Goal: Transaction & Acquisition: Book appointment/travel/reservation

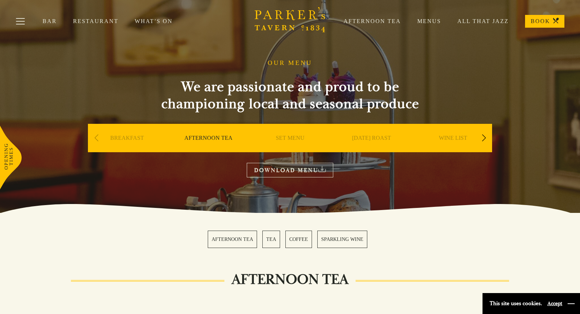
click at [571, 301] on button "button" at bounding box center [571, 303] width 7 height 7
click at [541, 19] on link "BOOK" at bounding box center [544, 21] width 39 height 13
click at [20, 22] on button "Toggle navigation" at bounding box center [20, 22] width 30 height 30
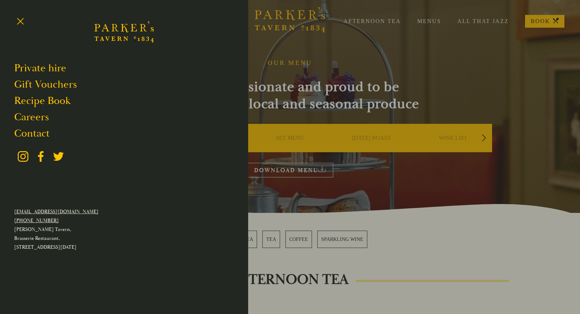
click at [79, 248] on p "Parker's Tavern, Brasserie Restaurant, Regent Street, Cambridge, CB2 1AD" at bounding box center [124, 238] width 220 height 27
drag, startPoint x: 72, startPoint y: 246, endPoint x: 89, endPoint y: 250, distance: 17.3
click at [89, 250] on p "Parker's Tavern, Brasserie Restaurant, Regent Street, Cambridge, CB2 1AD" at bounding box center [124, 238] width 220 height 27
copy p "CB2 1AD"
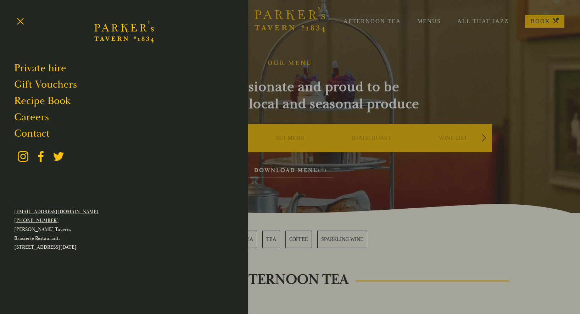
click at [342, 60] on div at bounding box center [290, 157] width 580 height 314
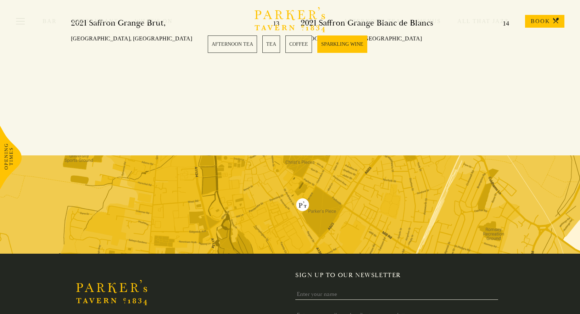
scroll to position [1619, 0]
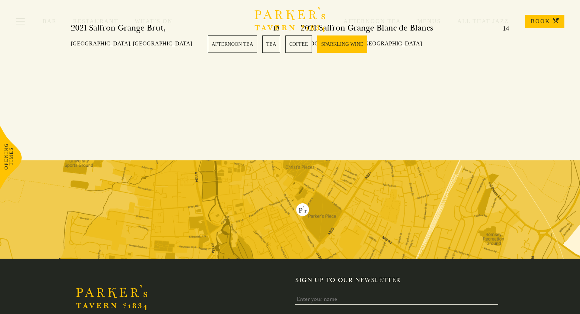
click at [301, 195] on img at bounding box center [290, 209] width 580 height 98
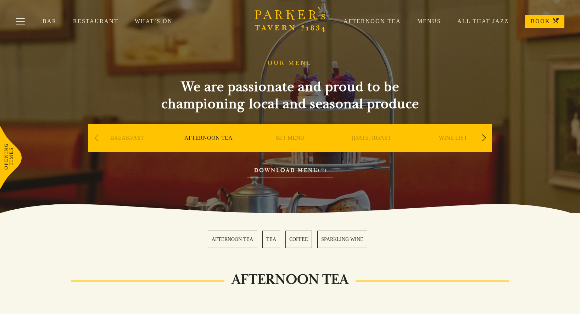
scroll to position [0, 0]
click at [21, 22] on button "Toggle navigation" at bounding box center [20, 22] width 30 height 30
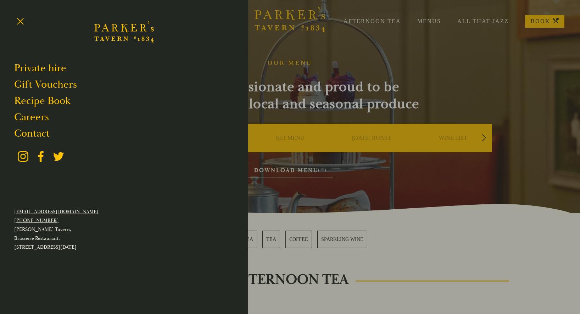
click at [394, 182] on div at bounding box center [290, 157] width 580 height 314
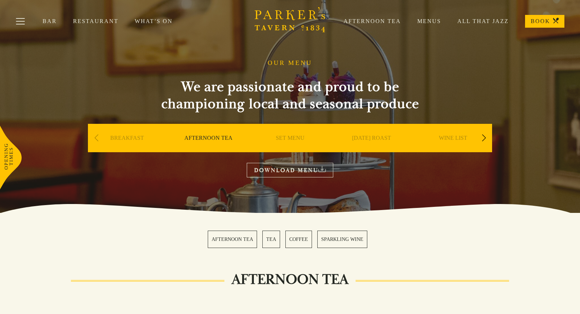
click at [487, 135] on div "Next slide" at bounding box center [484, 138] width 10 height 16
click at [487, 136] on div "Next slide" at bounding box center [484, 138] width 10 height 16
click at [291, 138] on link "A LA CARTE" at bounding box center [290, 148] width 33 height 28
click at [483, 139] on div "Next slide" at bounding box center [484, 138] width 10 height 16
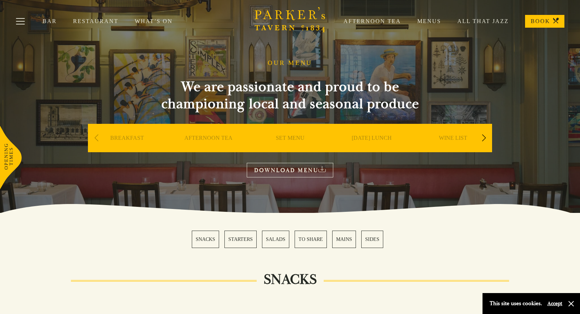
click at [85, 22] on link "Restaurant" at bounding box center [104, 21] width 62 height 7
